Goal: Information Seeking & Learning: Learn about a topic

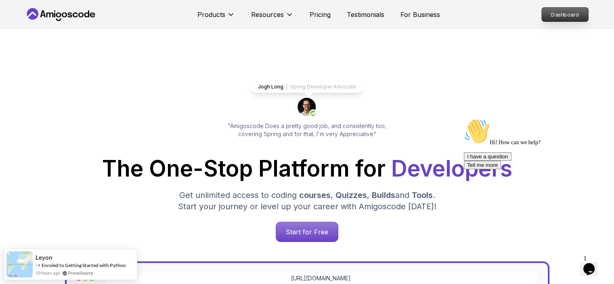
click at [563, 18] on p "Dashboard" at bounding box center [565, 15] width 46 height 14
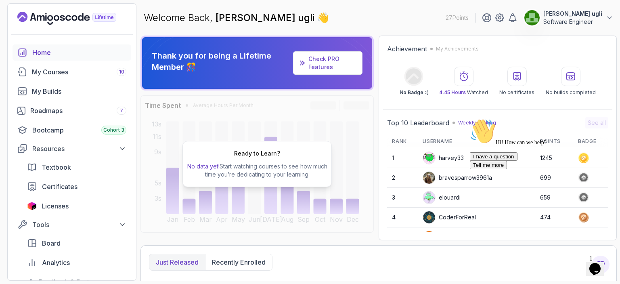
click at [344, 190] on div "Ready to Learn? No data yet! Start watching courses to see how much time you’re…" at bounding box center [257, 163] width 233 height 137
click at [470, 118] on icon "Chat attention grabber" at bounding box center [470, 118] width 0 height 0
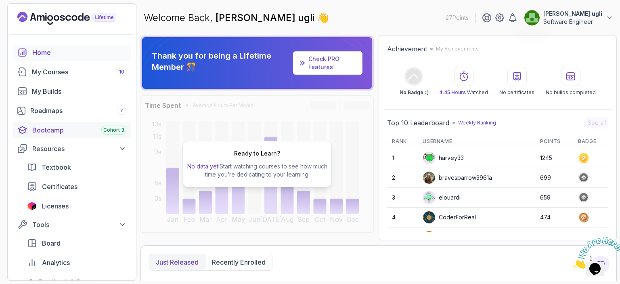
click at [57, 130] on div "Bootcamp Cohort 3" at bounding box center [79, 130] width 94 height 10
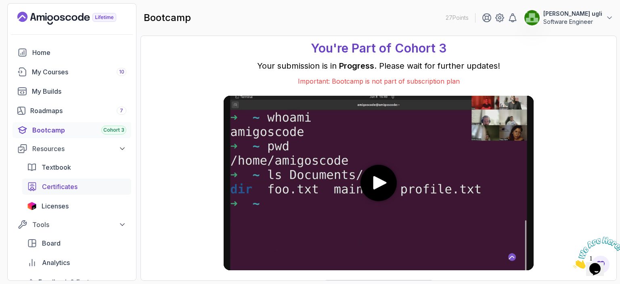
click at [57, 187] on span "Certificates" at bounding box center [60, 187] width 36 height 10
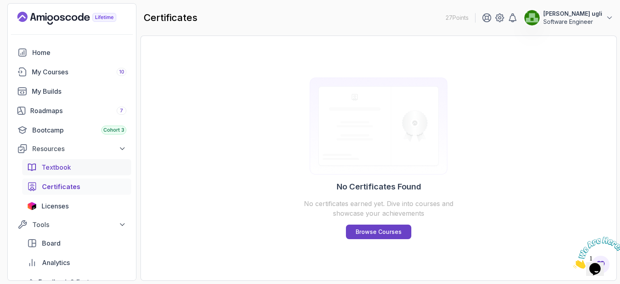
click at [55, 169] on span "Textbook" at bounding box center [56, 167] width 29 height 10
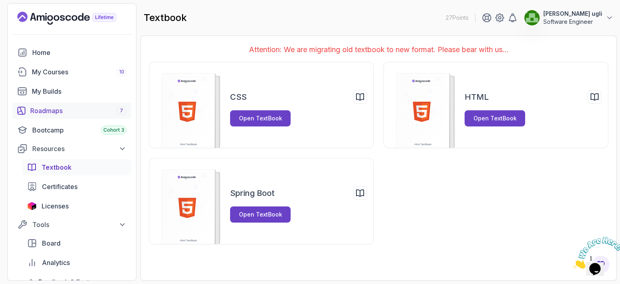
click at [42, 113] on div "Roadmaps 7" at bounding box center [78, 111] width 96 height 10
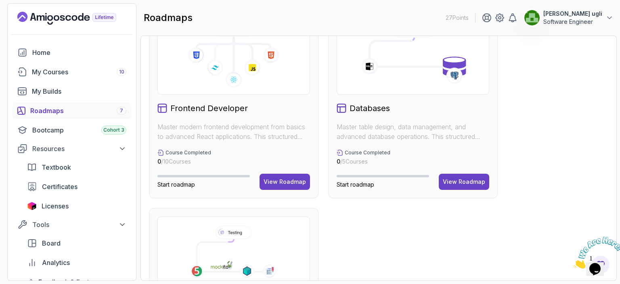
scroll to position [283, 0]
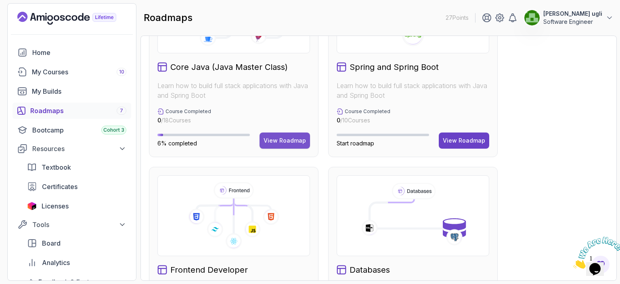
click at [282, 139] on div "View Roadmap" at bounding box center [285, 140] width 42 height 8
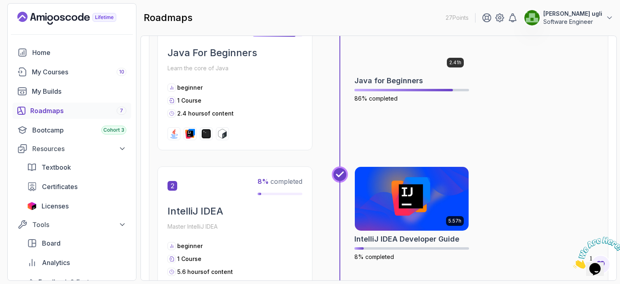
scroll to position [40, 0]
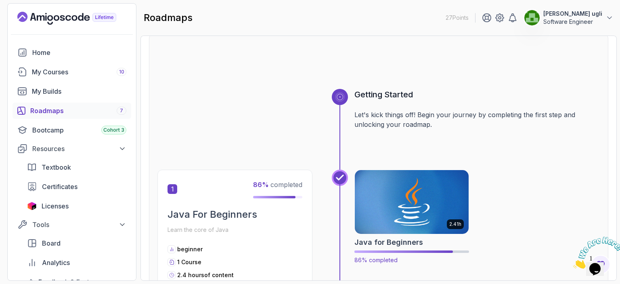
click at [396, 207] on img at bounding box center [412, 201] width 120 height 67
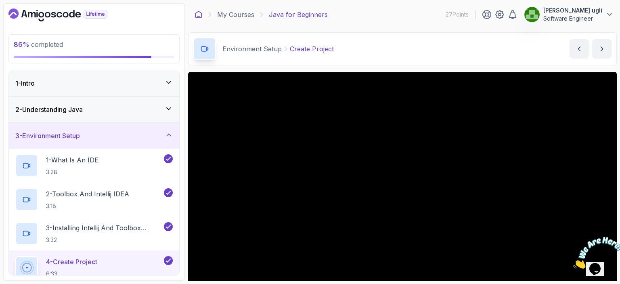
click at [198, 16] on icon at bounding box center [199, 14] width 6 height 6
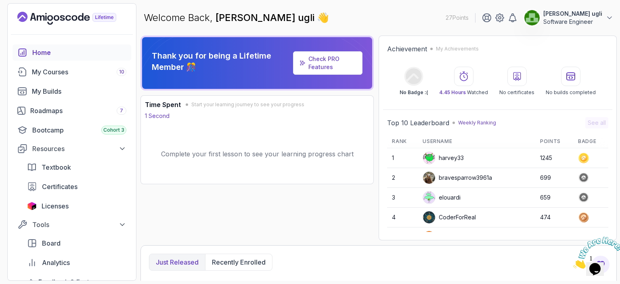
click at [582, 158] on icon at bounding box center [584, 157] width 4 height 4
click at [472, 122] on p "Weekly Ranking" at bounding box center [477, 123] width 38 height 6
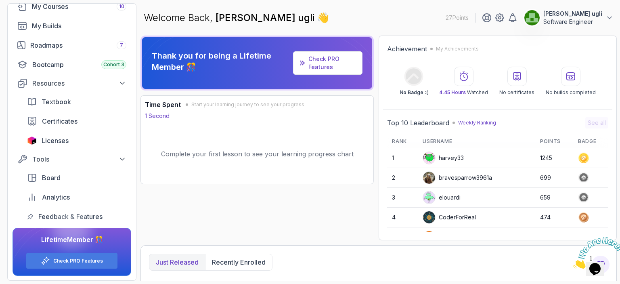
click at [330, 57] on link "Check PRO Features" at bounding box center [324, 62] width 31 height 15
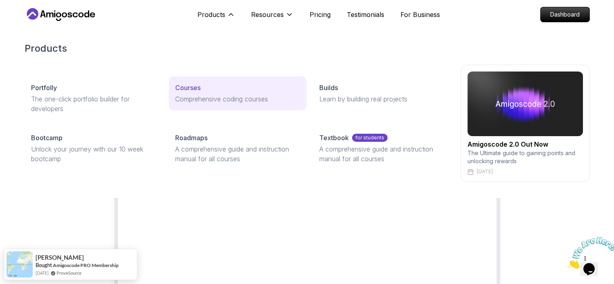
click at [191, 92] on link "Courses Comprehensive coding courses" at bounding box center [238, 93] width 138 height 34
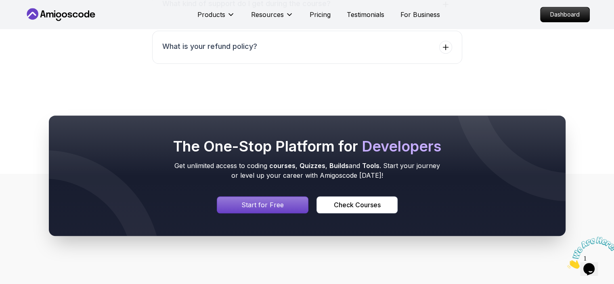
scroll to position [3409, 0]
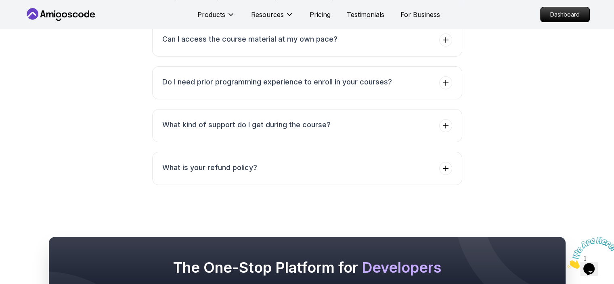
click at [595, 266] on img at bounding box center [592, 253] width 50 height 32
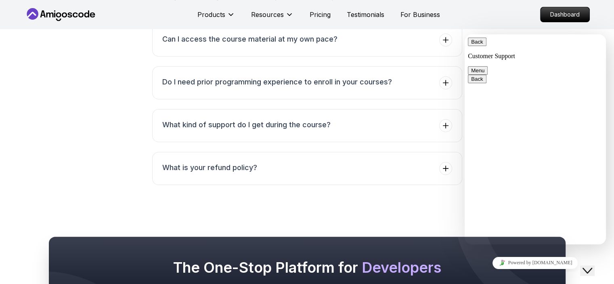
click at [475, 46] on button "Back" at bounding box center [477, 42] width 19 height 8
click at [590, 266] on icon "Close Chat This icon closes the chat window." at bounding box center [588, 271] width 10 height 10
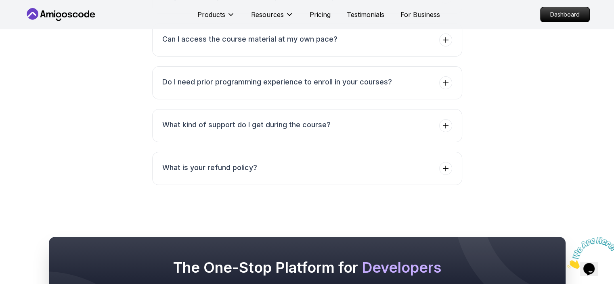
click at [593, 265] on img at bounding box center [592, 253] width 50 height 32
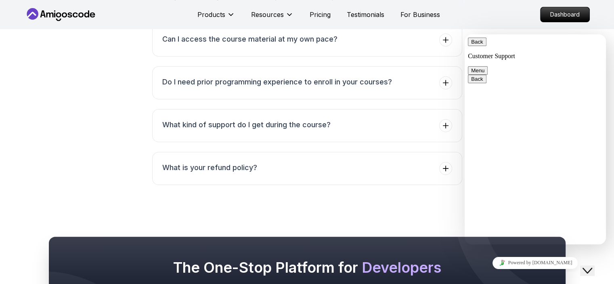
click at [592, 267] on icon "Close Chat This icon closes the chat window." at bounding box center [588, 271] width 10 height 10
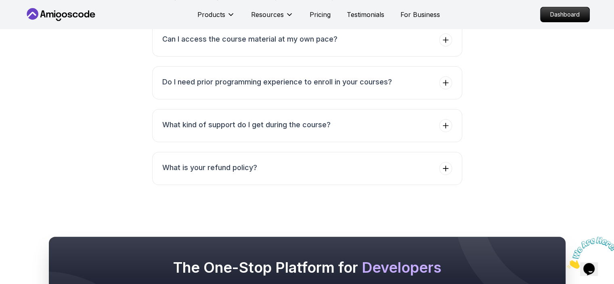
click at [592, 267] on img at bounding box center [592, 253] width 50 height 32
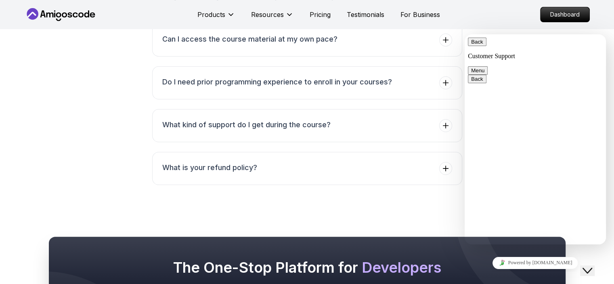
click at [465, 34] on textarea at bounding box center [465, 34] width 0 height 0
click at [465, 34] on icon "Insert emoji" at bounding box center [465, 34] width 0 height 0
click at [595, 269] on button "Close Chat This icon closes the chat window." at bounding box center [587, 270] width 15 height 10
